Goal: Check status: Check status

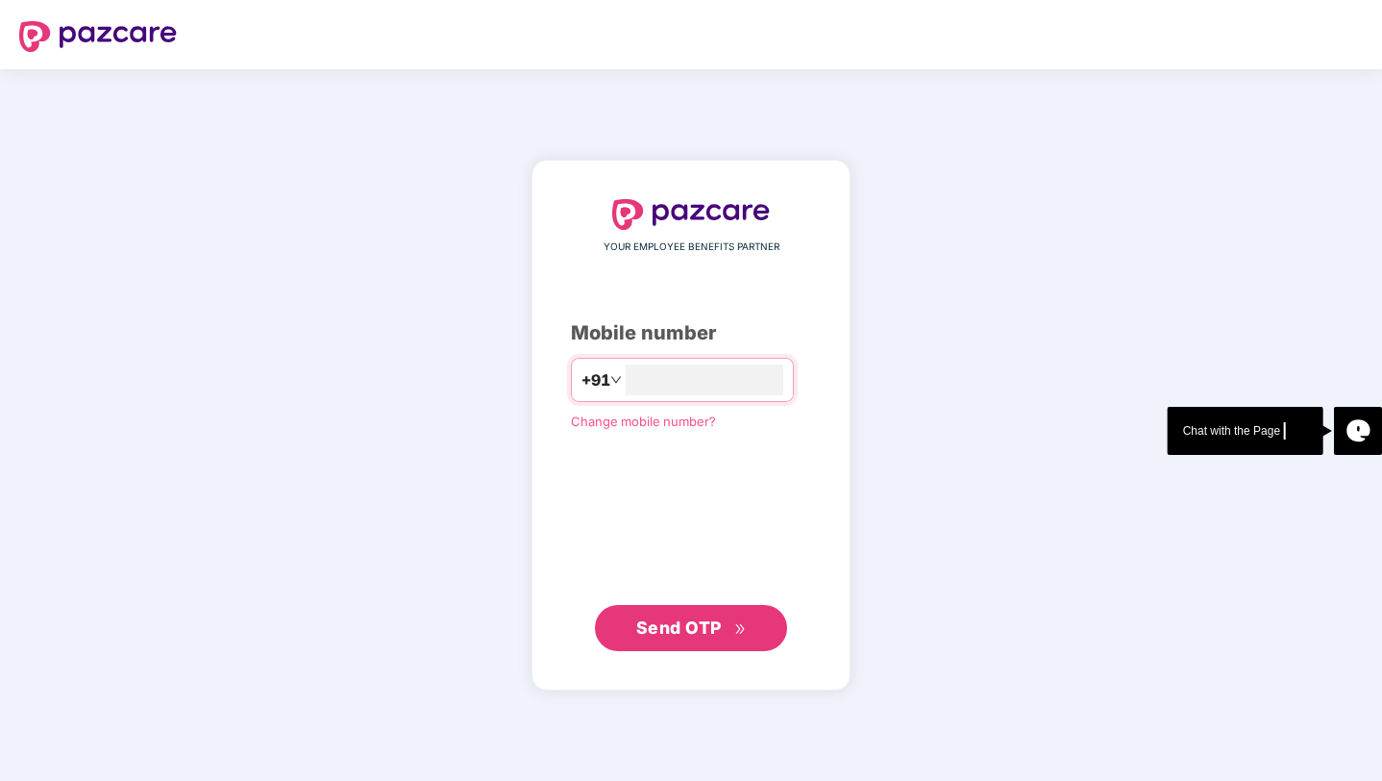
type input "**********"
click at [668, 630] on span "Send OTP" at bounding box center [679, 627] width 86 height 20
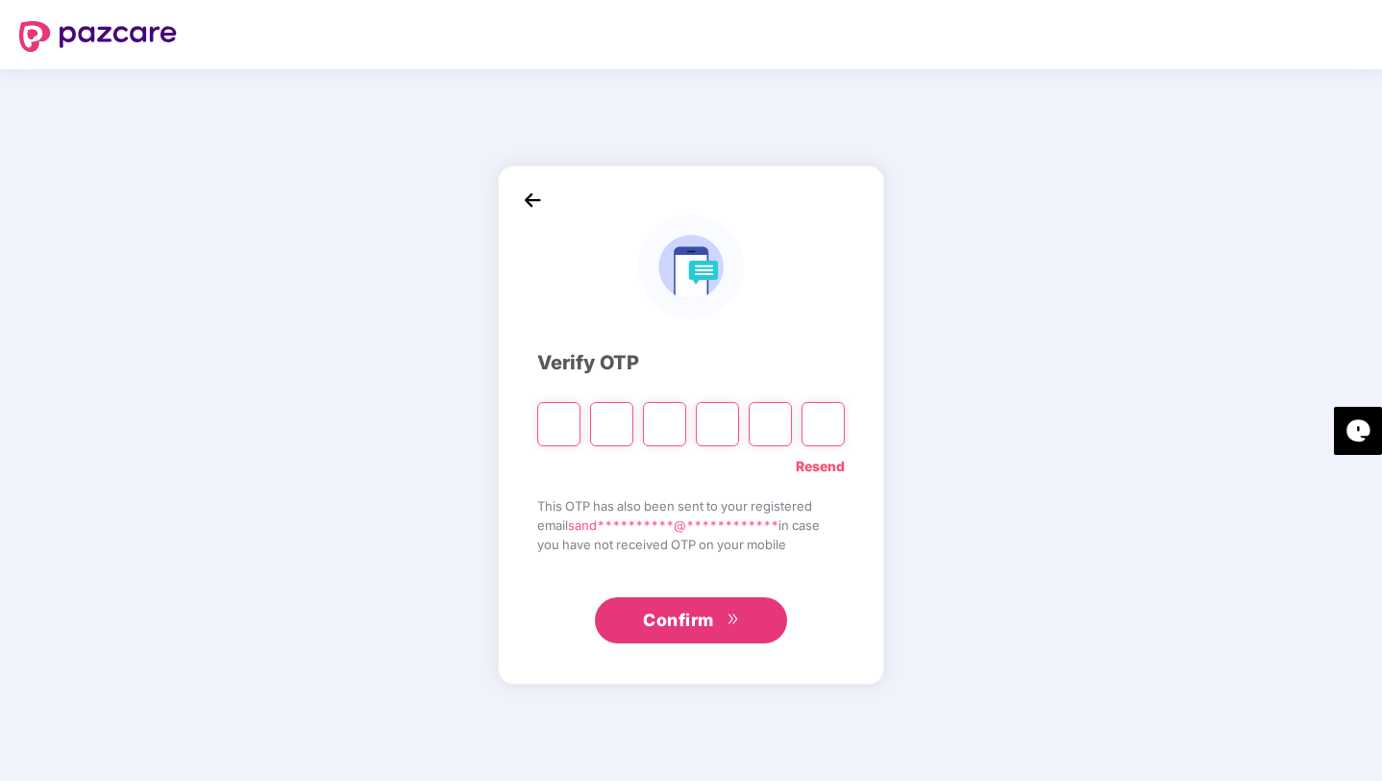
type input "*"
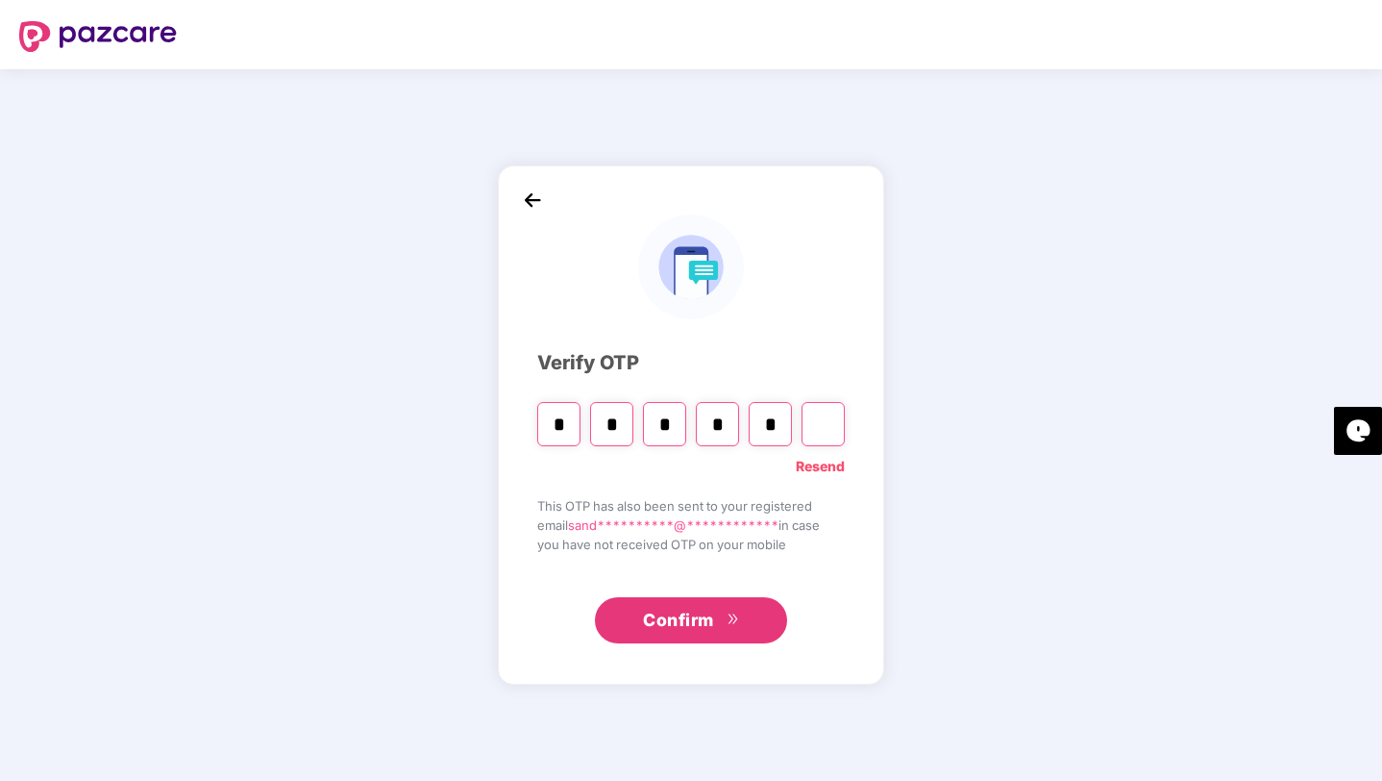
type input "*"
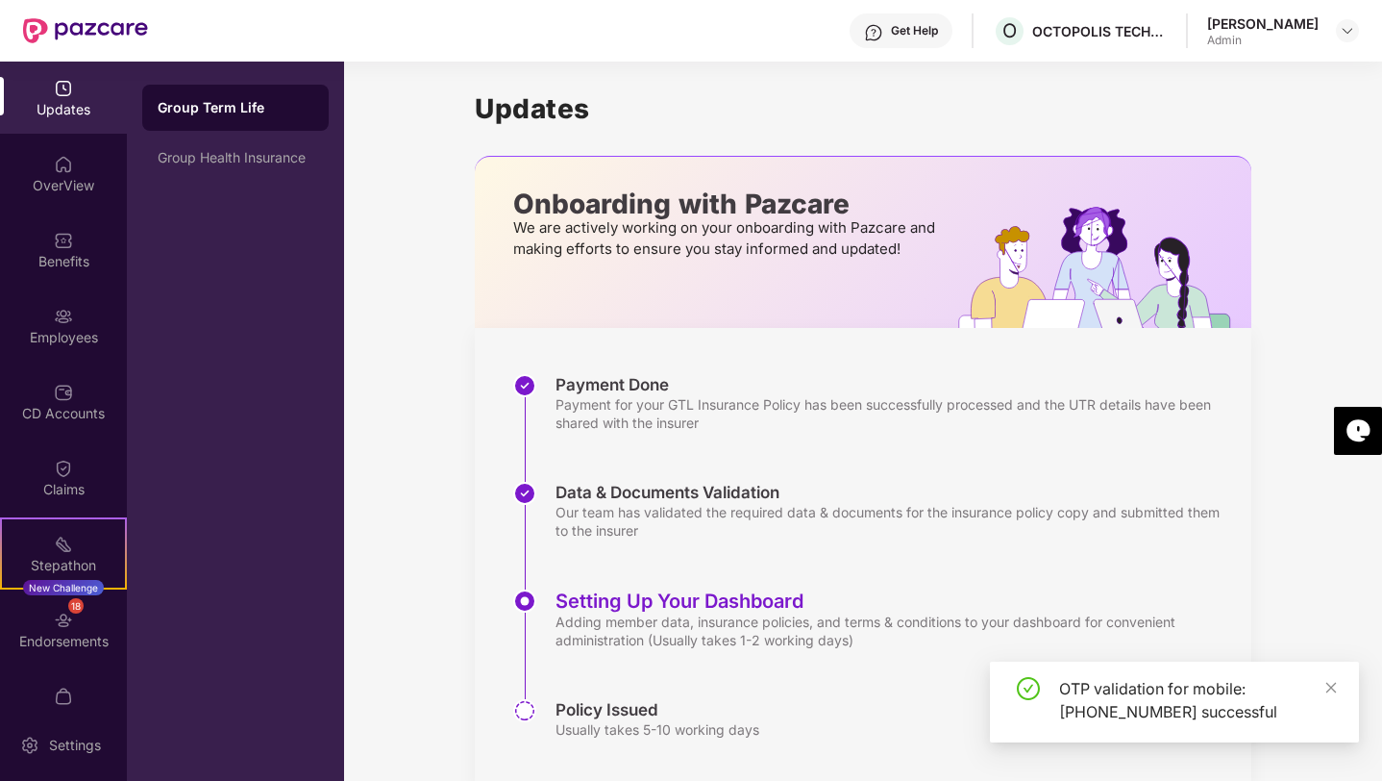
click at [1236, 45] on div "Admin" at bounding box center [1263, 40] width 112 height 15
click at [1341, 29] on img at bounding box center [1347, 30] width 15 height 15
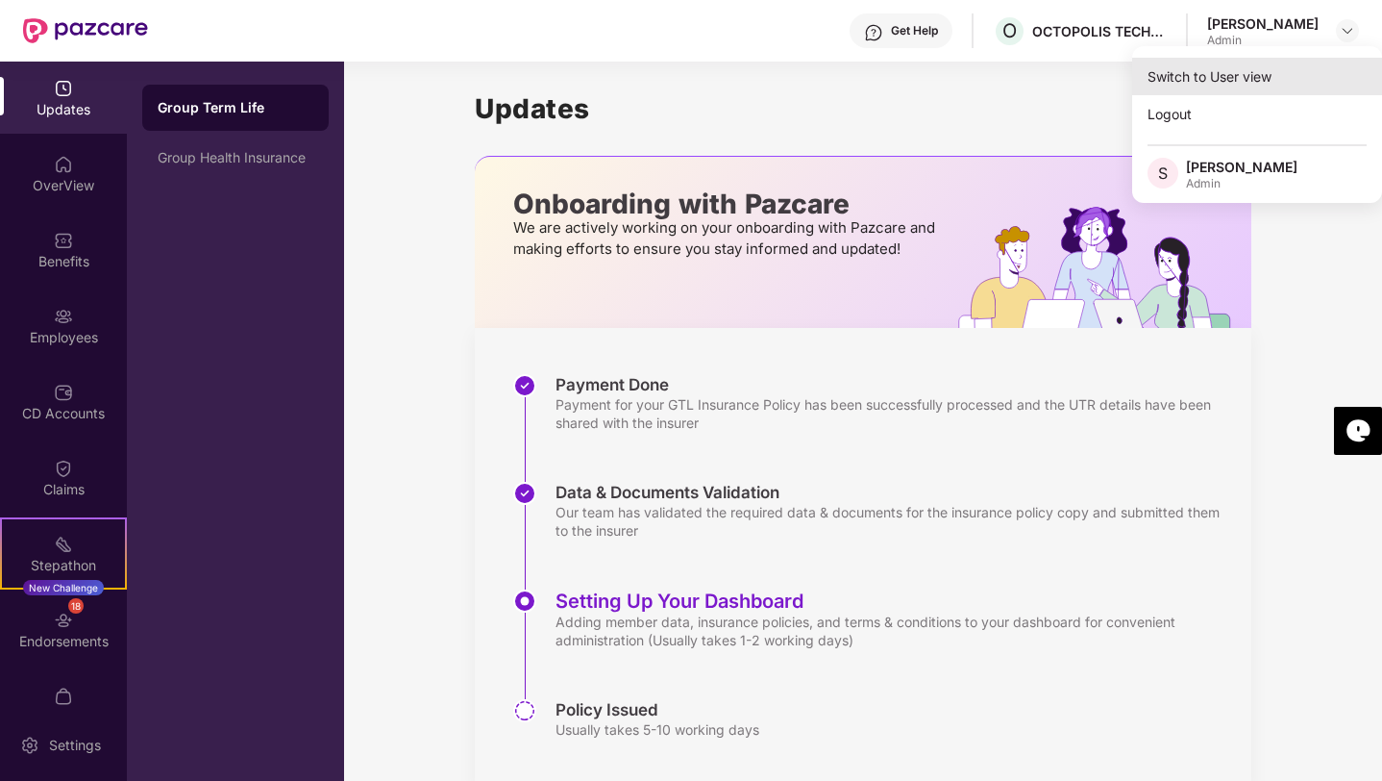
click at [1214, 75] on div "Switch to User view" at bounding box center [1257, 76] width 250 height 37
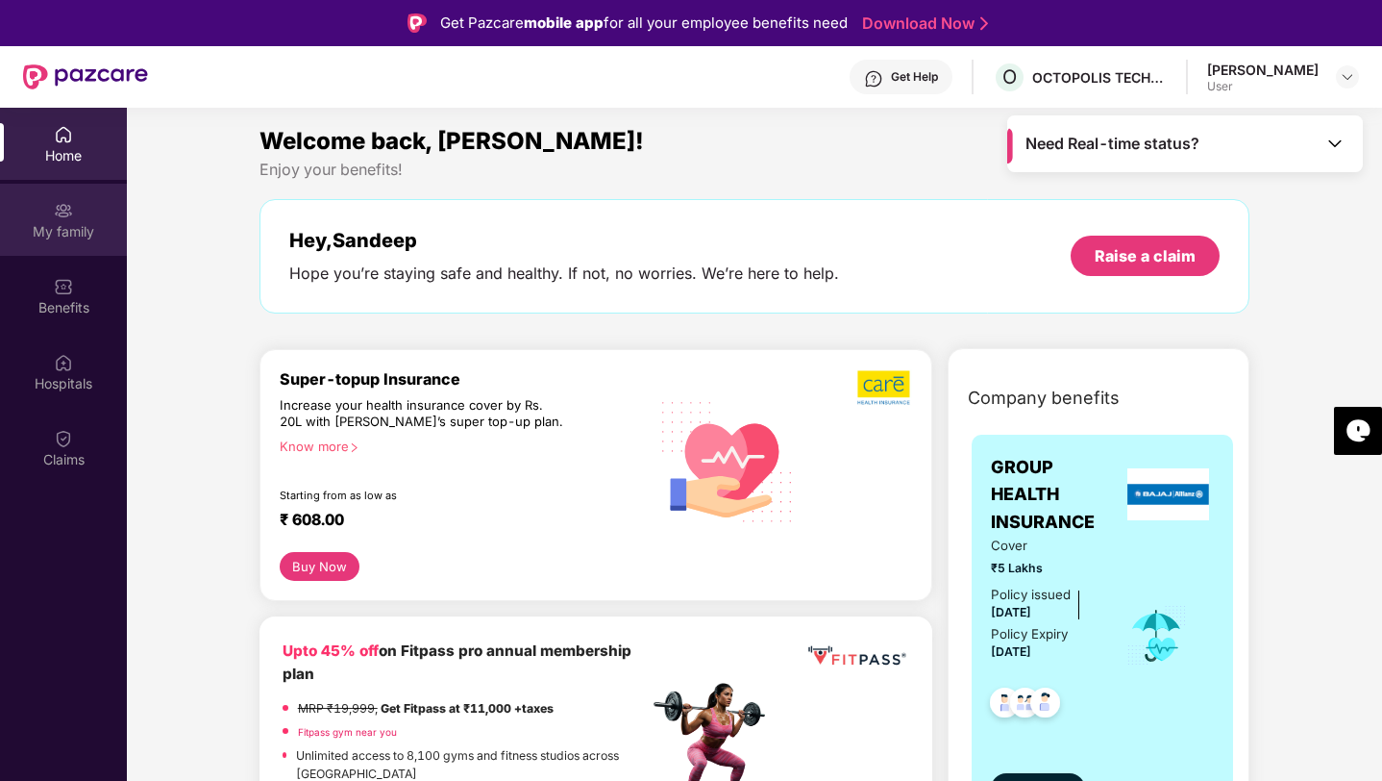
click at [56, 192] on div "My family" at bounding box center [63, 220] width 127 height 72
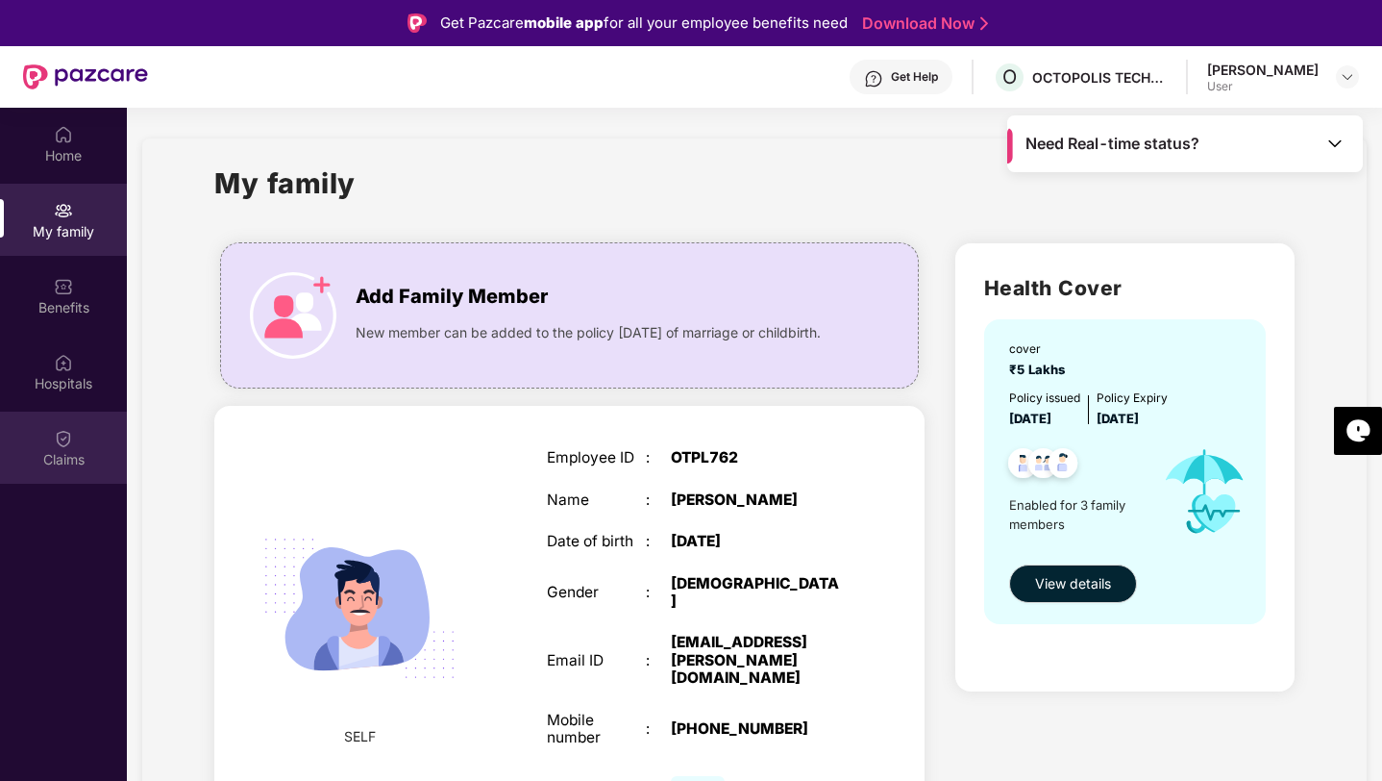
click at [67, 442] on img at bounding box center [63, 438] width 19 height 19
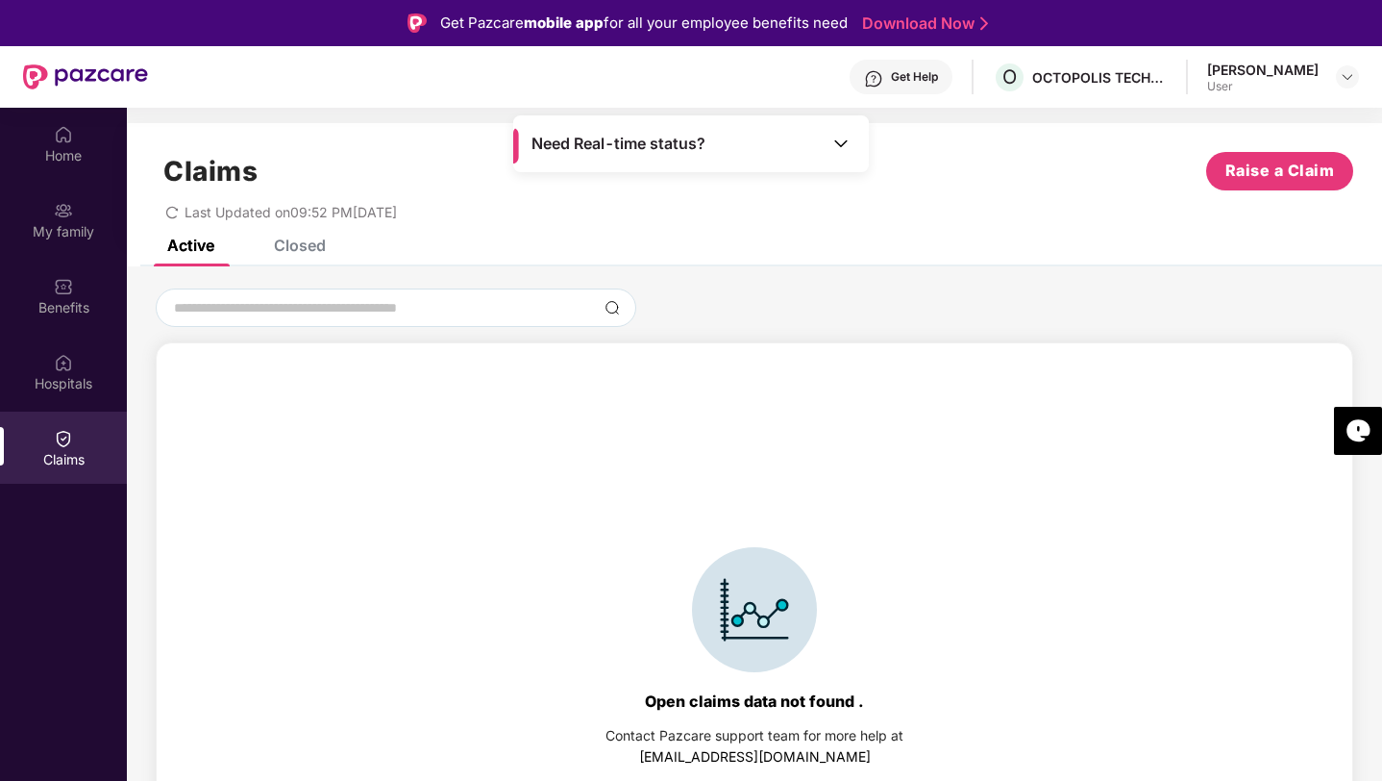
click at [304, 254] on div "Closed" at bounding box center [300, 245] width 52 height 19
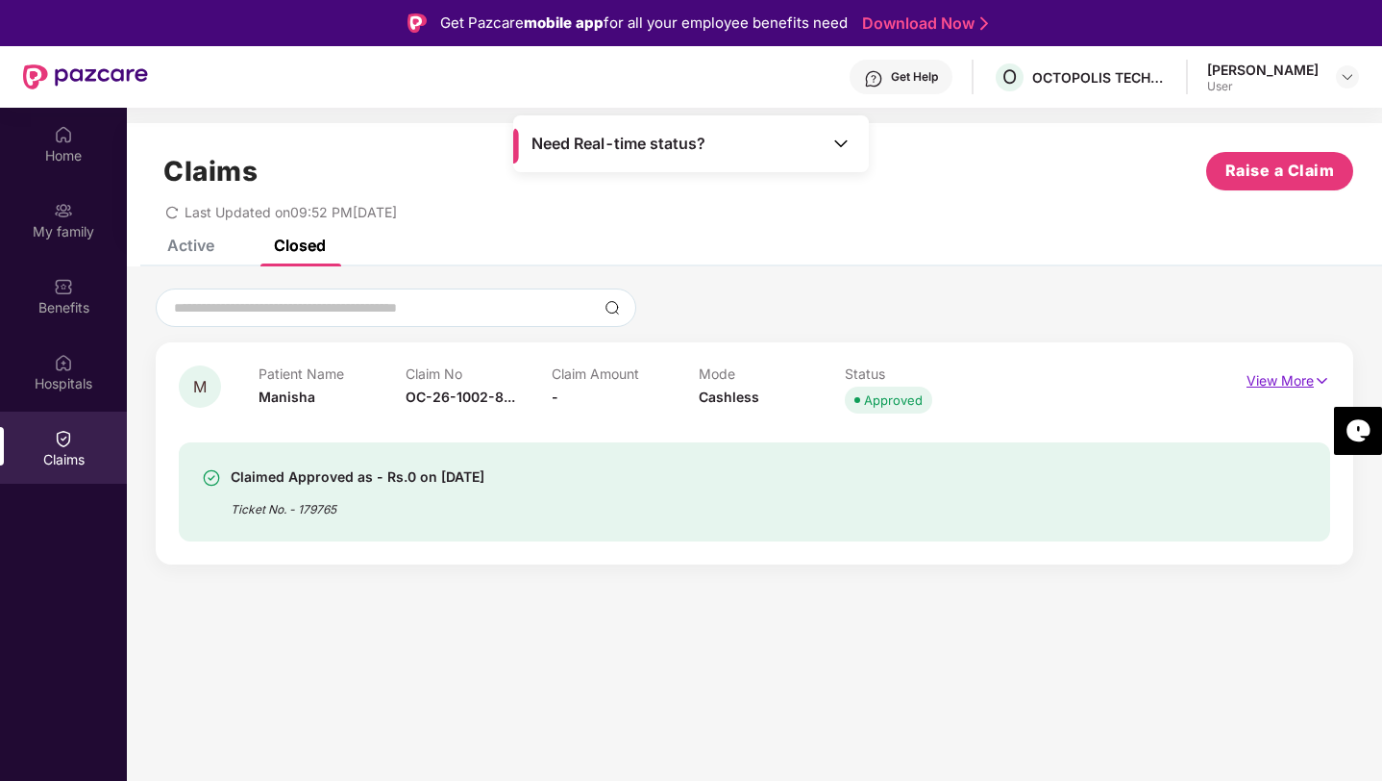
click at [1306, 385] on p "View More" at bounding box center [1289, 378] width 84 height 26
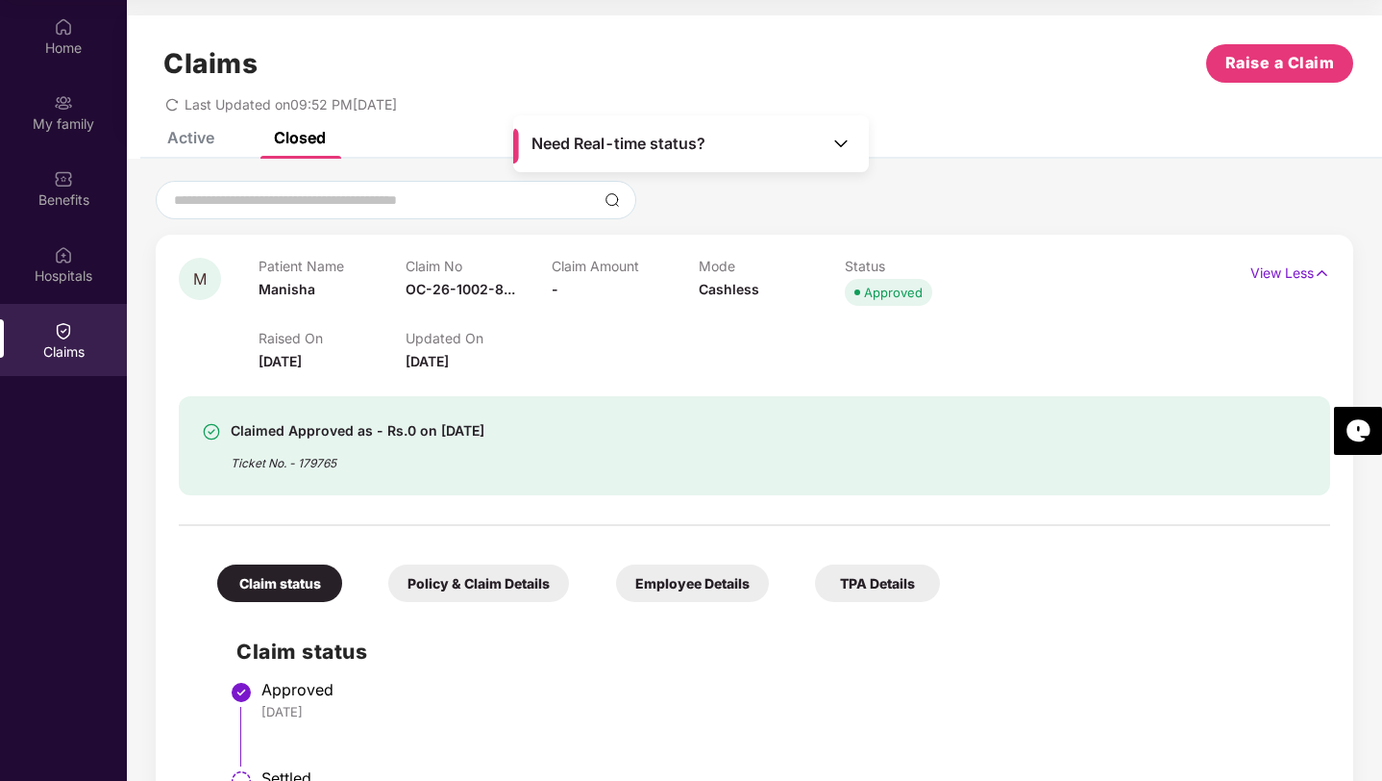
click at [845, 142] on img at bounding box center [841, 143] width 19 height 19
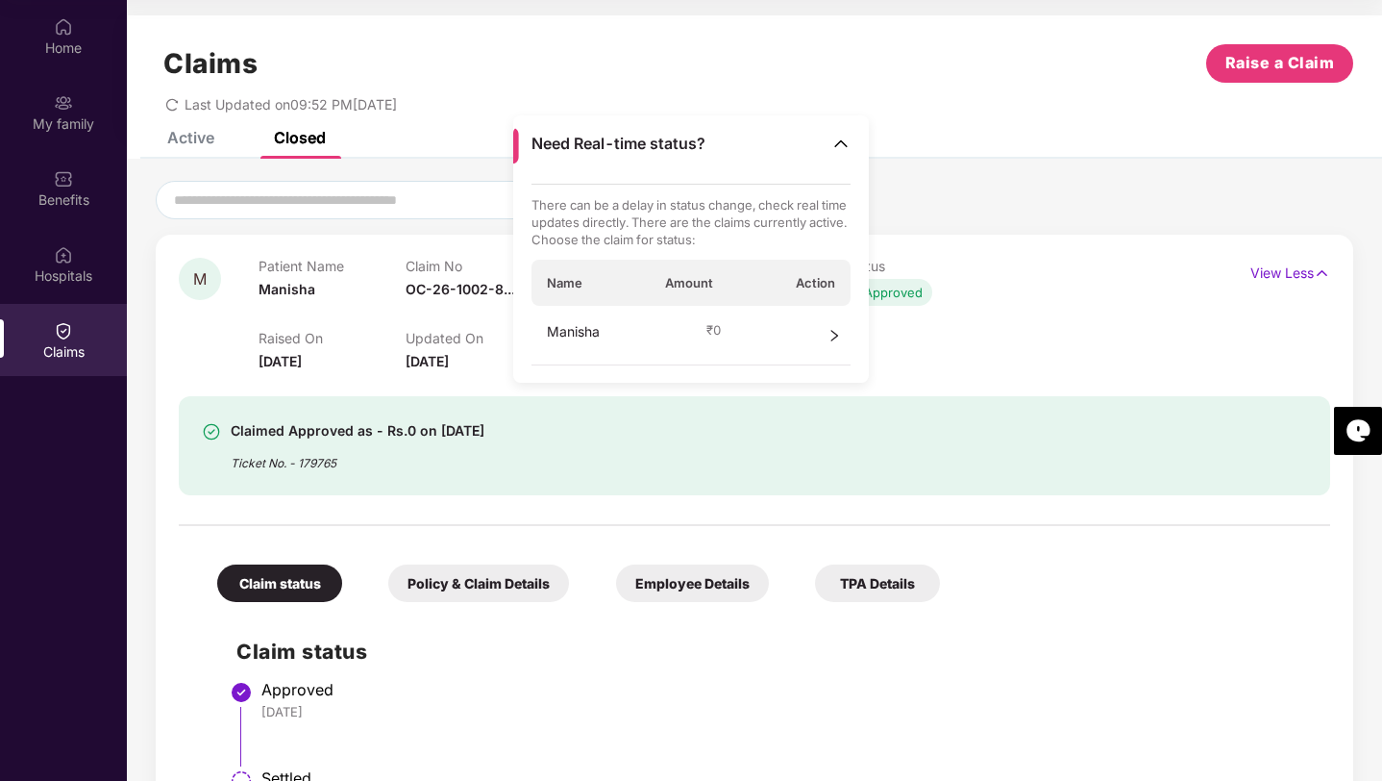
click at [836, 337] on icon "right" at bounding box center [834, 335] width 13 height 13
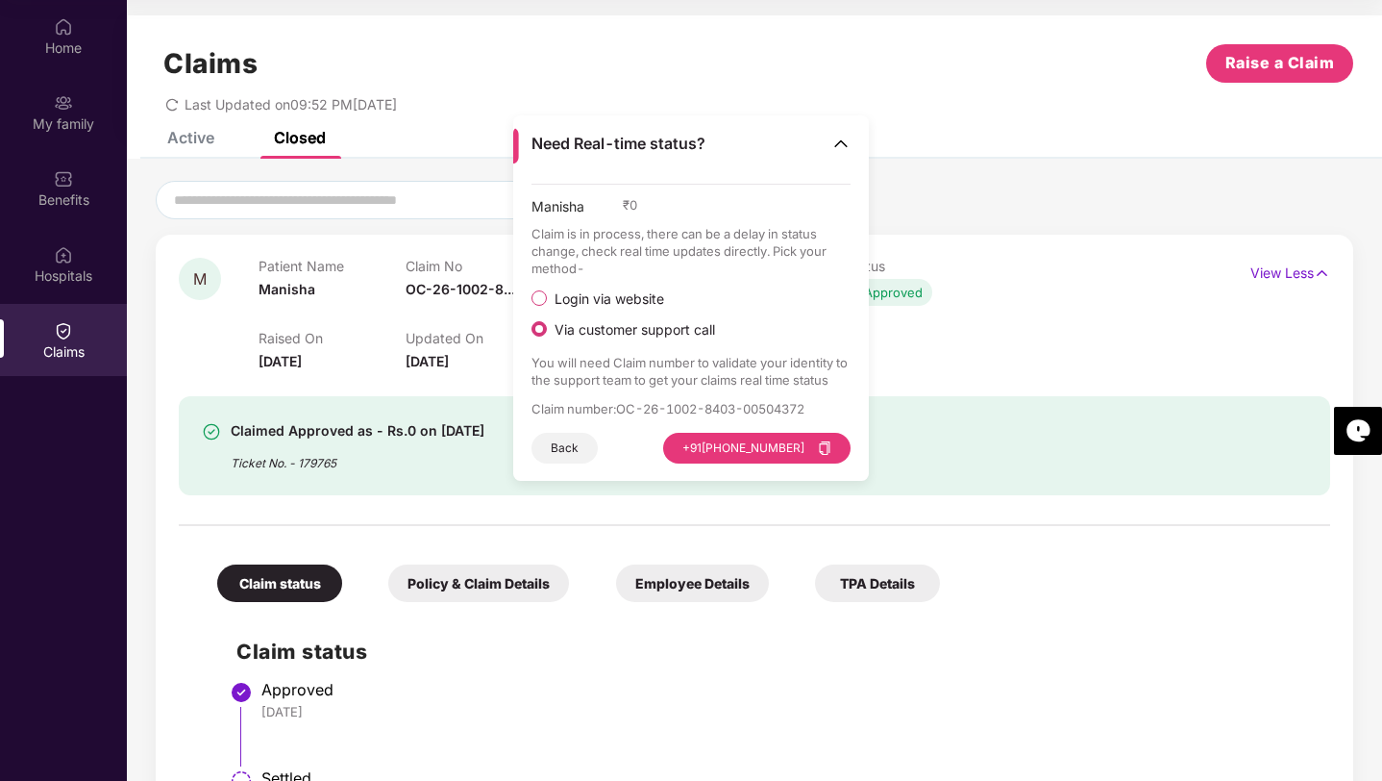
click at [952, 74] on div "Claims Raise a Claim" at bounding box center [755, 63] width 1198 height 38
click at [982, 100] on div "Last Updated on 09:52 PM[DATE]" at bounding box center [755, 98] width 1198 height 30
click at [844, 140] on img at bounding box center [841, 143] width 19 height 19
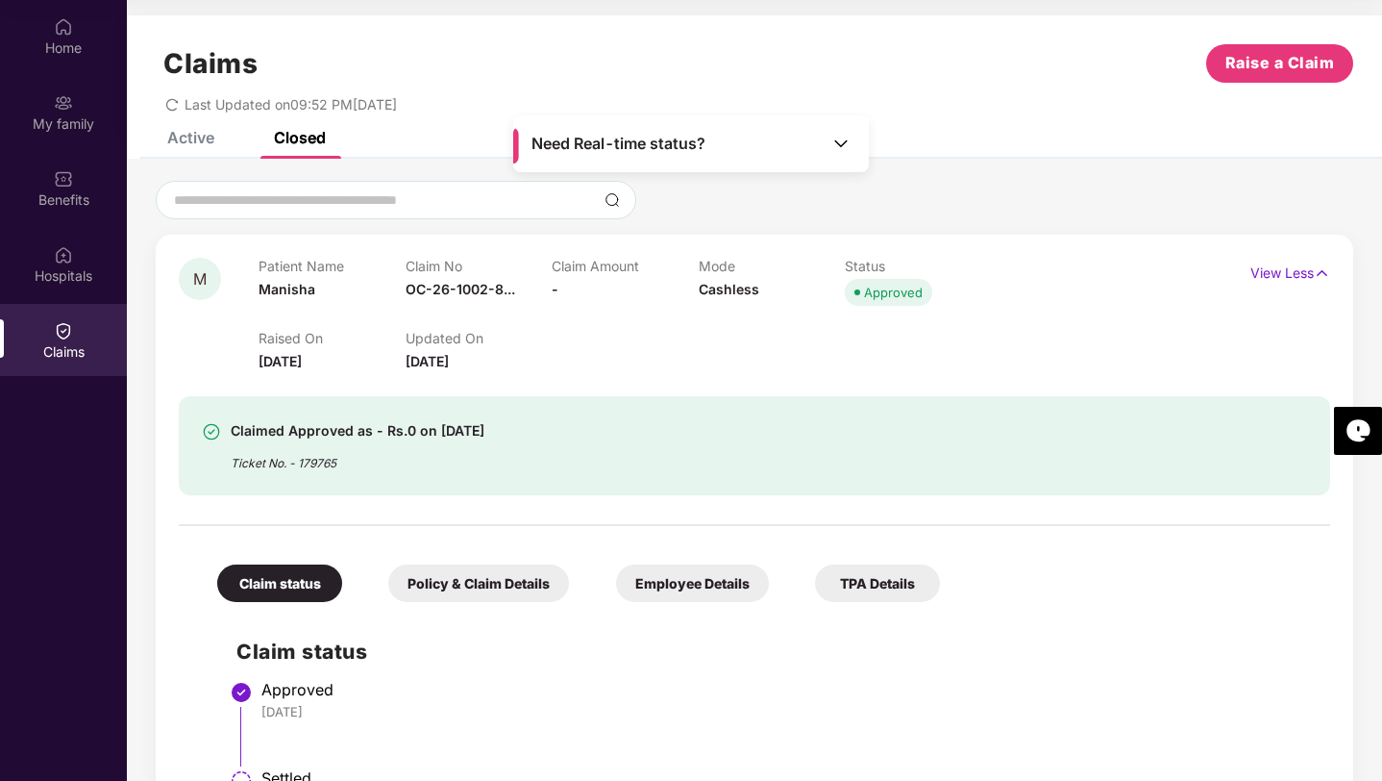
click at [971, 147] on div "Active Closed" at bounding box center [754, 145] width 1255 height 27
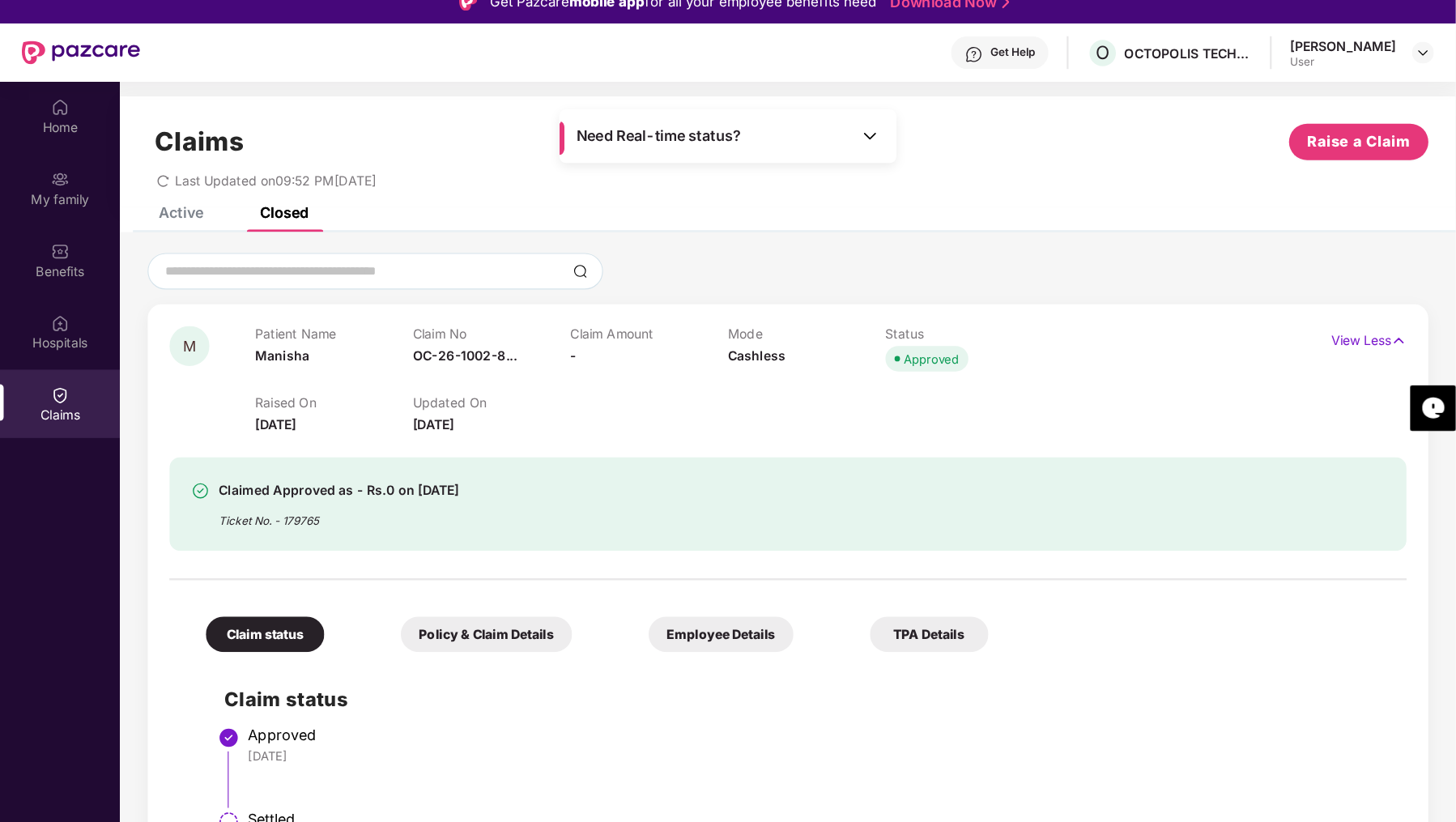
scroll to position [18, 0]
